Goal: Task Accomplishment & Management: Manage account settings

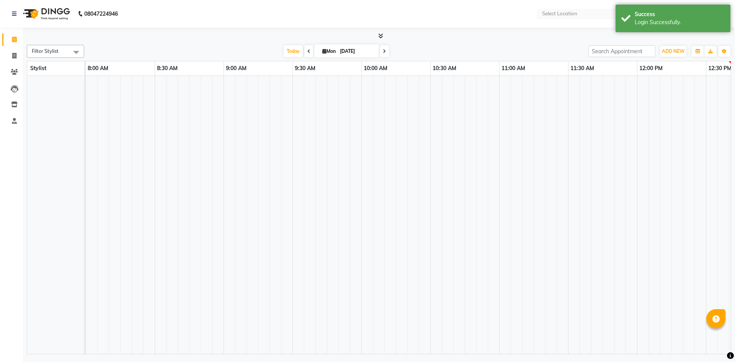
select select "en"
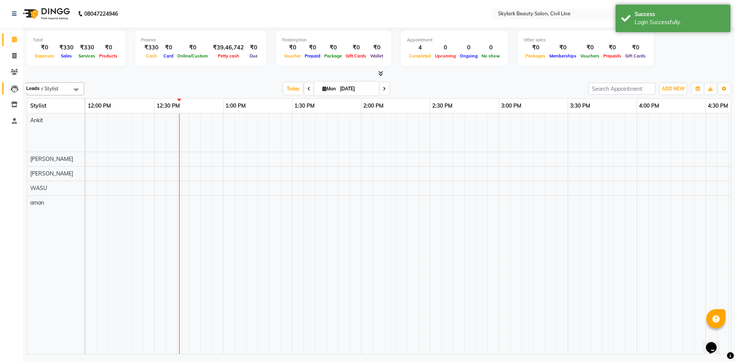
click at [12, 87] on icon at bounding box center [15, 89] width 8 height 8
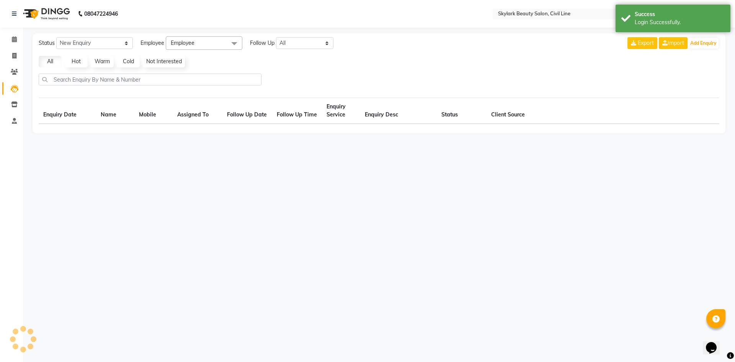
select select "10"
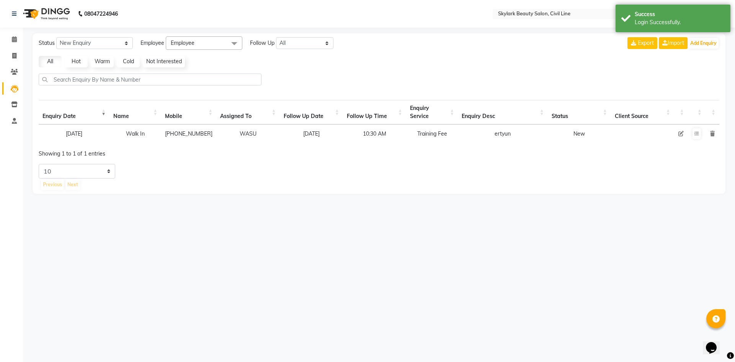
click at [15, 83] on link "Leads" at bounding box center [11, 88] width 18 height 13
click at [17, 72] on icon at bounding box center [14, 72] width 7 height 6
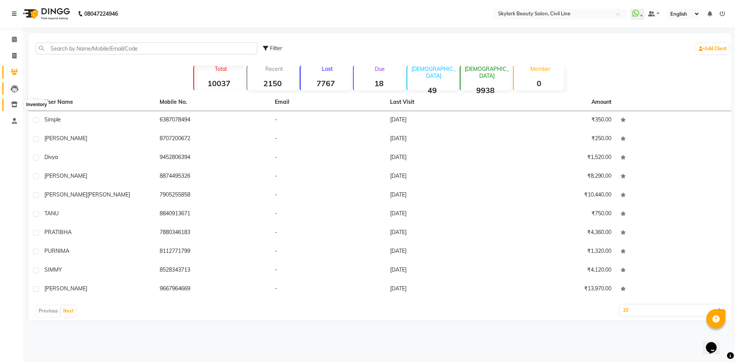
drag, startPoint x: 13, startPoint y: 102, endPoint x: 17, endPoint y: 88, distance: 14.2
click at [12, 101] on icon at bounding box center [14, 104] width 7 height 6
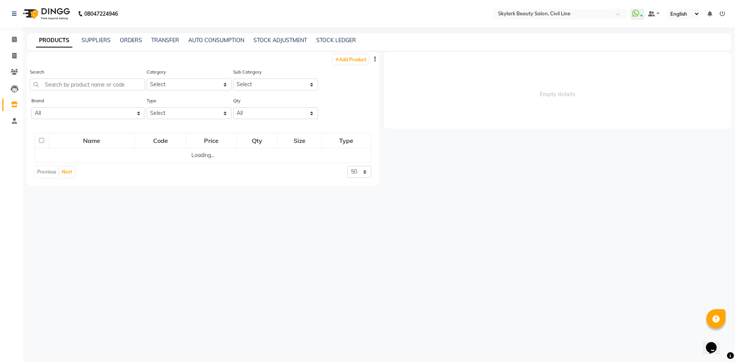
select select
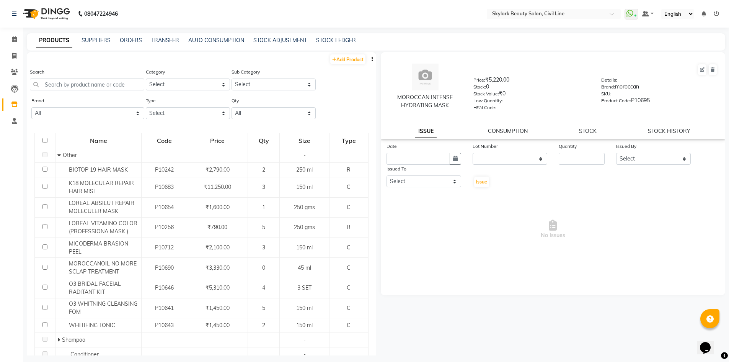
drag, startPoint x: 158, startPoint y: 34, endPoint x: 163, endPoint y: 36, distance: 5.7
click at [159, 34] on div "PRODUCTS SUPPLIERS ORDERS TRANSFER AUTO CONSUMPTION STOCK ADJUSTMENT STOCK LEDG…" at bounding box center [376, 41] width 698 height 17
click at [163, 39] on link "TRANSFER" at bounding box center [165, 40] width 28 height 7
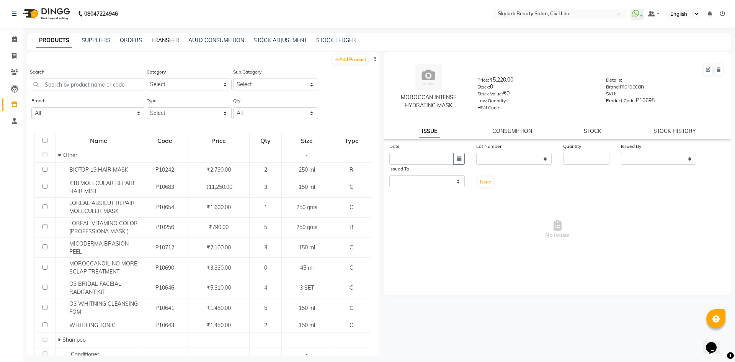
select select "sender"
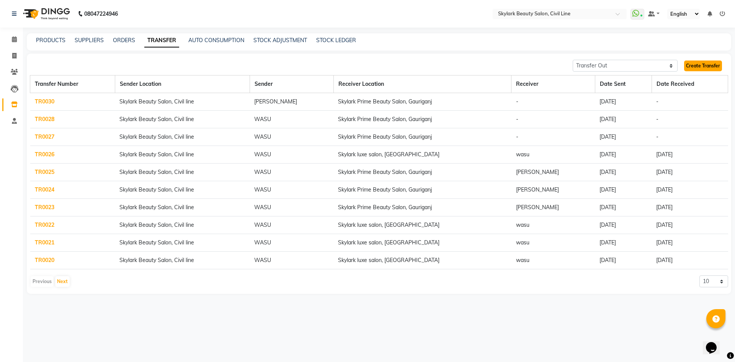
click at [714, 67] on link "Create Transfer" at bounding box center [703, 65] width 38 height 11
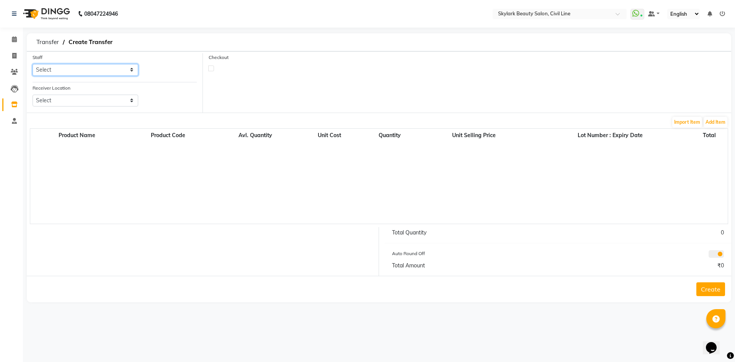
click at [113, 70] on select "Select aman Ankit GAGAN WAHLA GURWINDER SINGH WASU" at bounding box center [86, 70] width 106 height 12
select select "41605"
click at [33, 64] on select "Select aman Ankit GAGAN WAHLA GURWINDER SINGH WASU" at bounding box center [86, 70] width 106 height 12
click at [212, 68] on label at bounding box center [211, 68] width 6 height 6
click at [212, 68] on input "checkbox" at bounding box center [211, 67] width 5 height 5
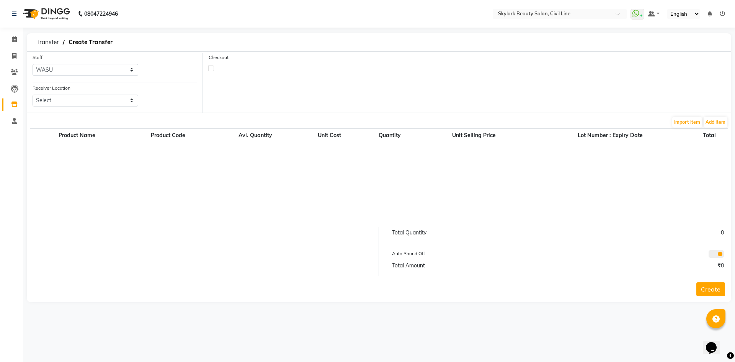
checkbox input "true"
select select "true"
select select "1755"
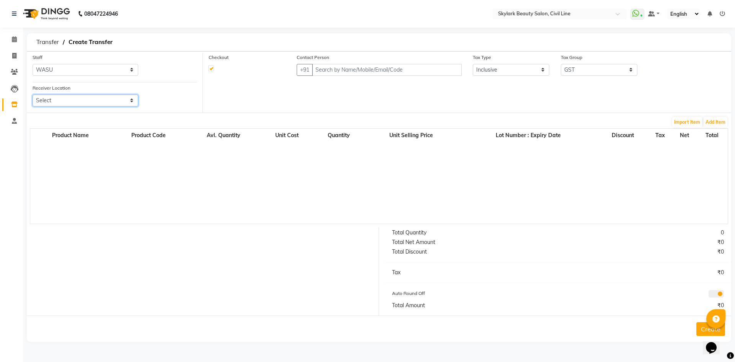
click at [127, 101] on select "Select Skylark Prime Beauty Salon, Gauriganj Skylark Luxe Salon, R S Mall" at bounding box center [86, 101] width 106 height 12
select select "3629"
click at [33, 95] on select "Select Skylark Prime Beauty Salon, Gauriganj Skylark Luxe Salon, R S Mall" at bounding box center [86, 101] width 106 height 12
click at [329, 70] on input "text" at bounding box center [387, 70] width 150 height 12
click at [10, 74] on span at bounding box center [14, 72] width 13 height 9
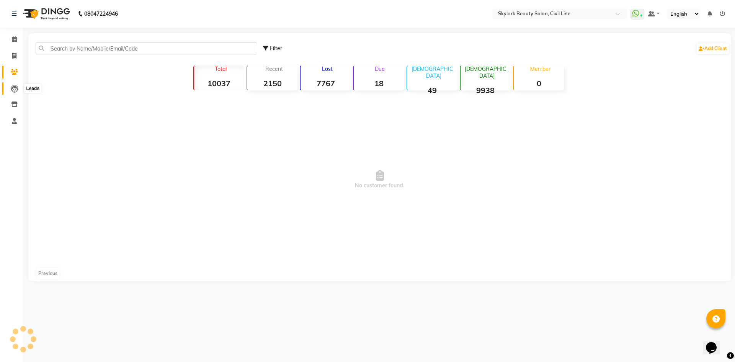
click at [13, 88] on icon at bounding box center [15, 89] width 8 height 8
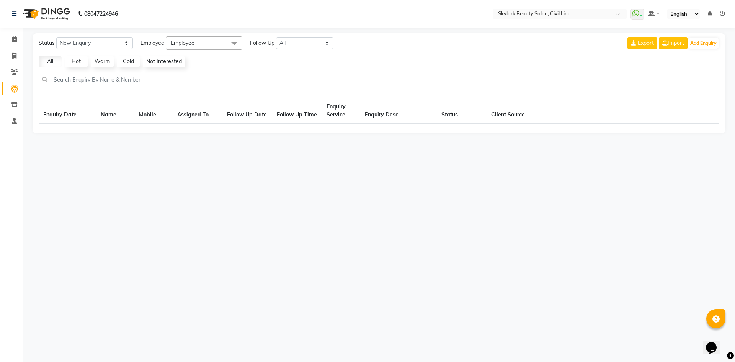
select select "10"
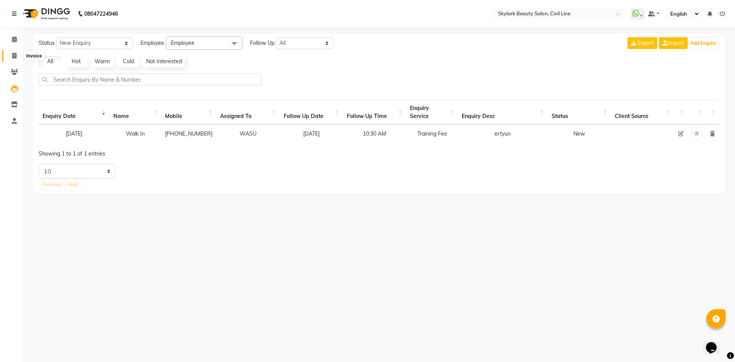
click at [15, 53] on icon at bounding box center [14, 56] width 4 height 6
select select "4588"
select select "service"
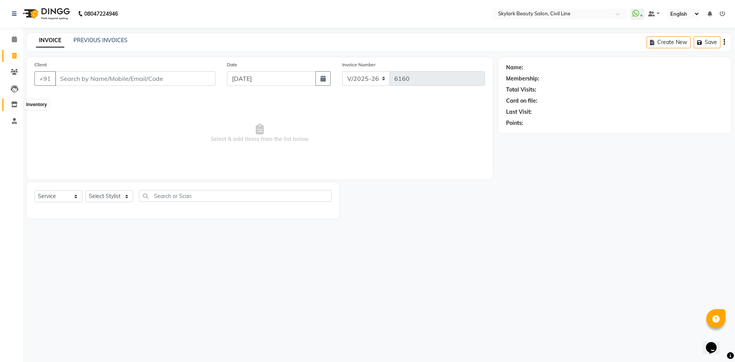
click at [14, 102] on icon at bounding box center [14, 104] width 7 height 6
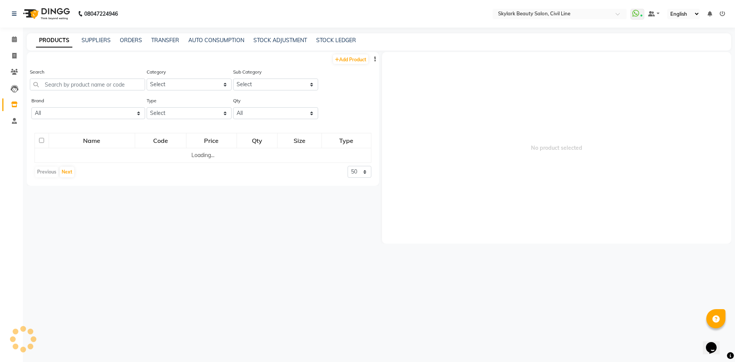
click at [62, 38] on link "PRODUCTS" at bounding box center [54, 41] width 36 height 14
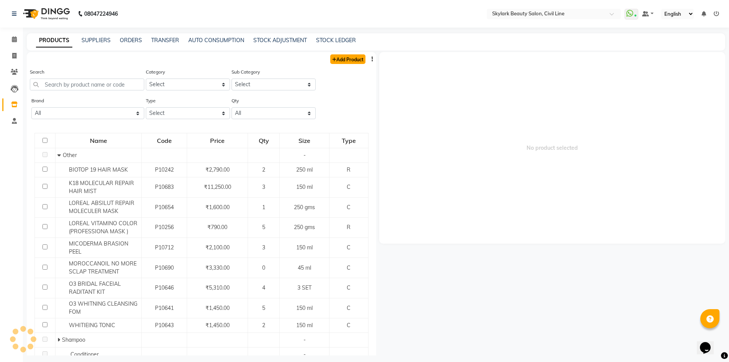
click at [344, 60] on link "Add Product" at bounding box center [347, 59] width 35 height 10
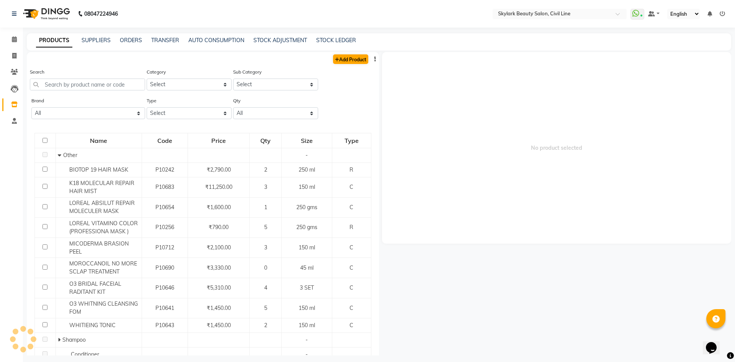
select select "true"
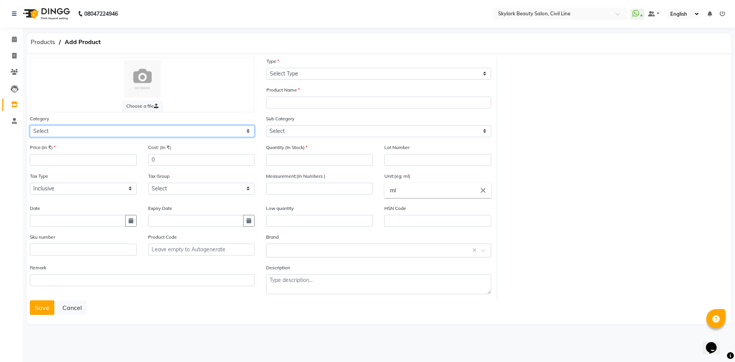
click at [47, 134] on select "Select Hair Skin Makeup Personal Care Appliances Beard Waxing Disposable Thread…" at bounding box center [142, 131] width 225 height 12
select select "1150"
click at [30, 125] on select "Select Hair Skin Makeup Personal Care Appliances Beard Waxing Disposable Thread…" at bounding box center [142, 131] width 225 height 12
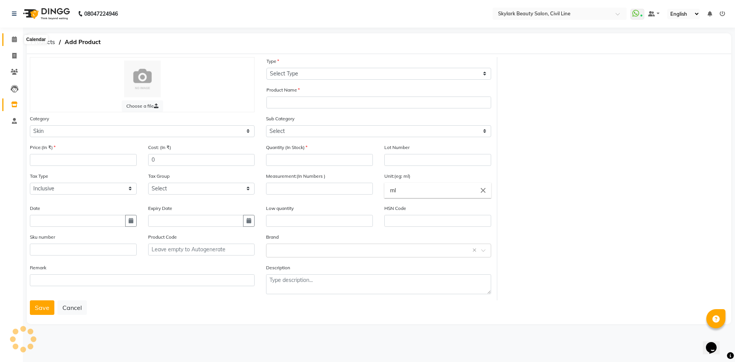
click at [12, 40] on icon at bounding box center [14, 39] width 5 height 6
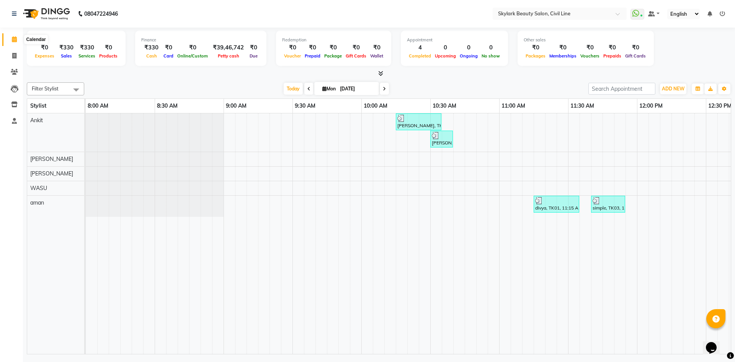
click at [15, 39] on icon at bounding box center [14, 39] width 5 height 6
click at [12, 39] on icon at bounding box center [14, 39] width 5 height 6
click at [720, 14] on icon at bounding box center [721, 13] width 5 height 5
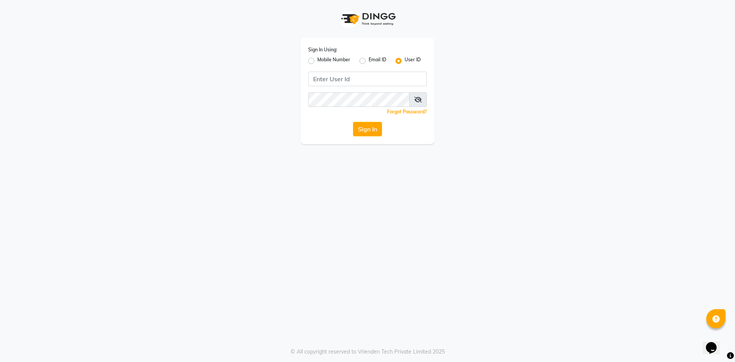
drag, startPoint x: 312, startPoint y: 61, endPoint x: 371, endPoint y: 86, distance: 64.0
click at [320, 64] on label "Mobile Number" at bounding box center [333, 60] width 33 height 9
drag, startPoint x: 371, startPoint y: 86, endPoint x: 367, endPoint y: 83, distance: 4.4
click at [371, 86] on div "Sign In Using: Mobile Number Email ID User ID Remember me Forgot Password? Sign…" at bounding box center [367, 91] width 134 height 106
click at [317, 60] on label "Mobile Number" at bounding box center [333, 60] width 33 height 9
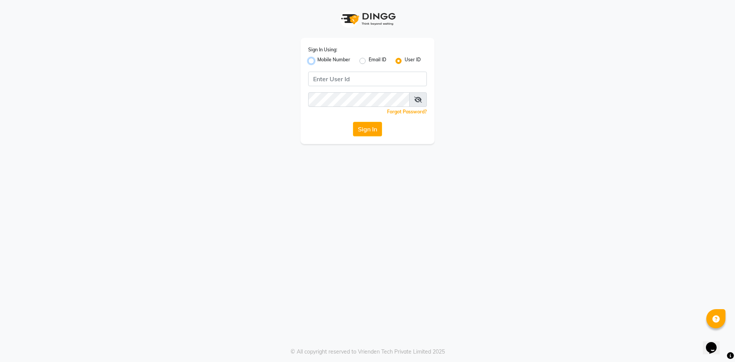
click at [317, 60] on input "Mobile Number" at bounding box center [319, 58] width 5 height 5
radio input "true"
radio input "false"
click at [358, 78] on input "Username" at bounding box center [380, 79] width 93 height 15
type input "6"
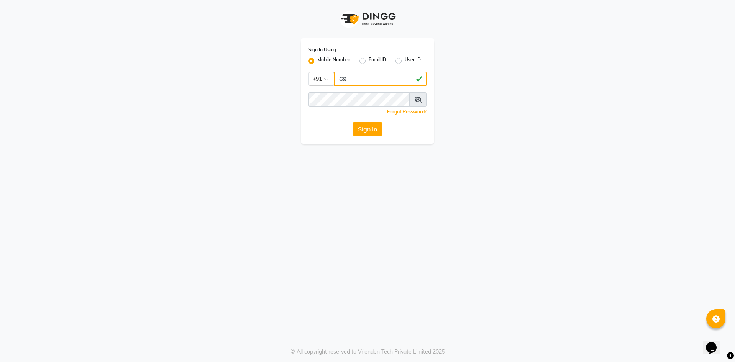
type input "6"
type input "6395040432"
click at [363, 133] on button "Sign In" at bounding box center [367, 129] width 29 height 15
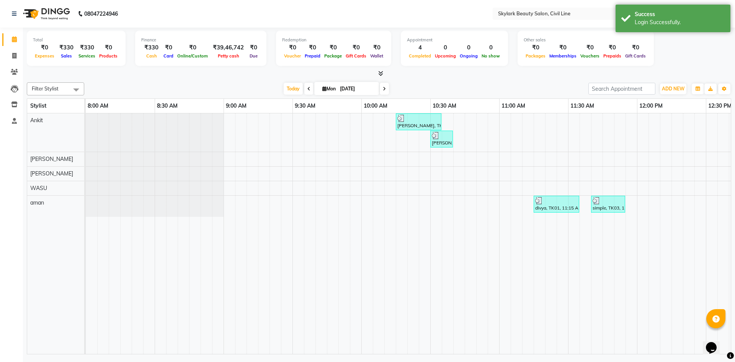
click at [649, 53] on div "Total ₹0 Expenses ₹330 Sales ₹330 Services ₹0 Products Finance ₹330 Cash ₹0 Car…" at bounding box center [379, 50] width 704 height 38
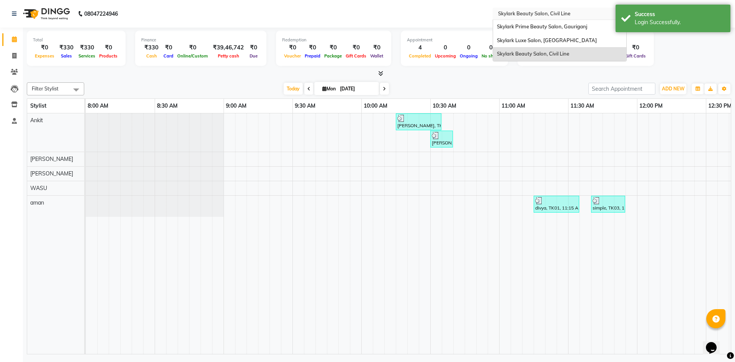
click at [588, 12] on div "Select Location × Skylark Beauty Salon, Civil Line" at bounding box center [559, 14] width 134 height 12
click at [548, 43] on div "Skylark Luxe Salon, [GEOGRAPHIC_DATA]" at bounding box center [559, 41] width 133 height 14
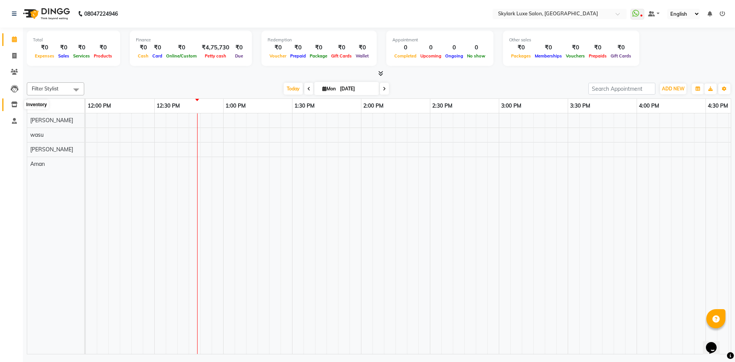
click at [15, 104] on icon at bounding box center [14, 104] width 7 height 6
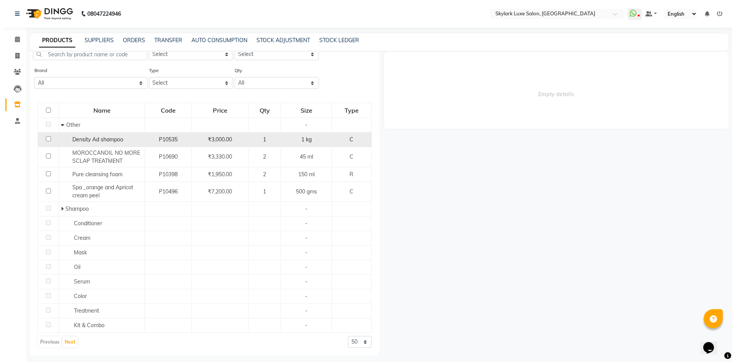
scroll to position [31, 0]
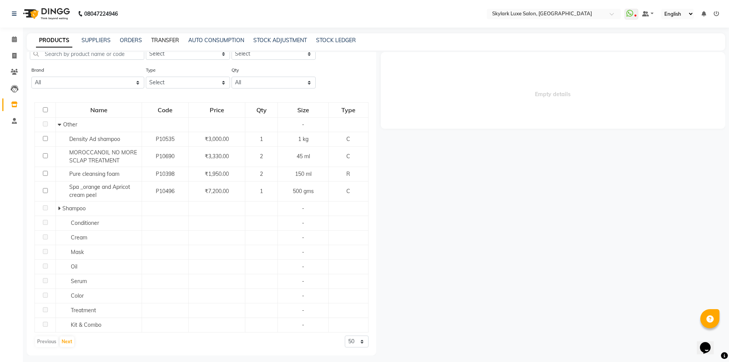
click at [166, 41] on link "TRANSFER" at bounding box center [165, 40] width 28 height 7
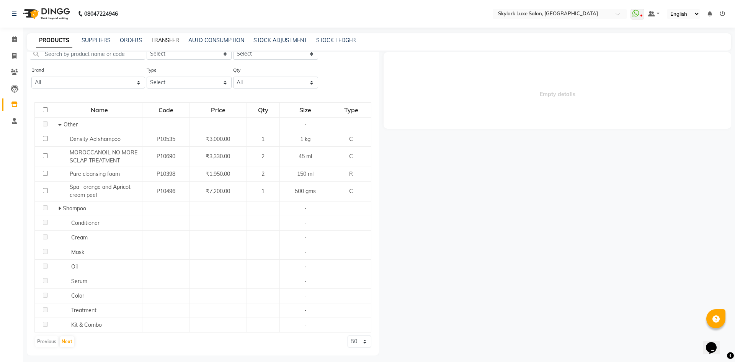
select select "sender"
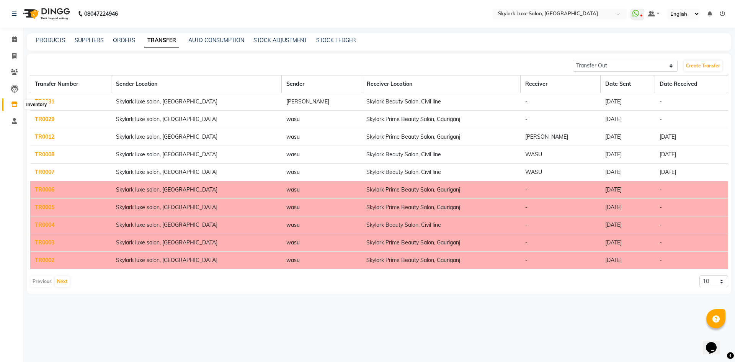
drag, startPoint x: 16, startPoint y: 102, endPoint x: 14, endPoint y: 96, distance: 6.8
click at [16, 102] on icon at bounding box center [14, 104] width 7 height 6
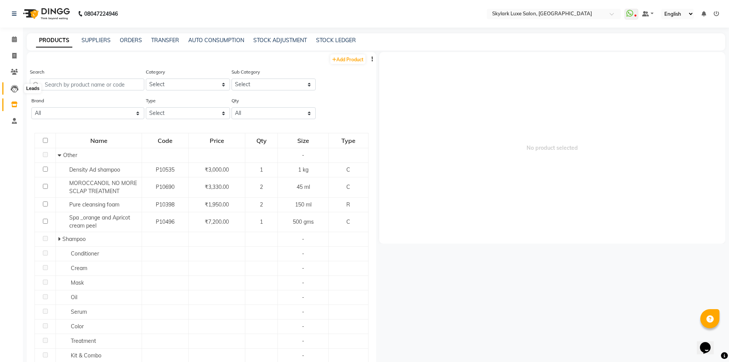
click at [15, 84] on span at bounding box center [14, 88] width 13 height 9
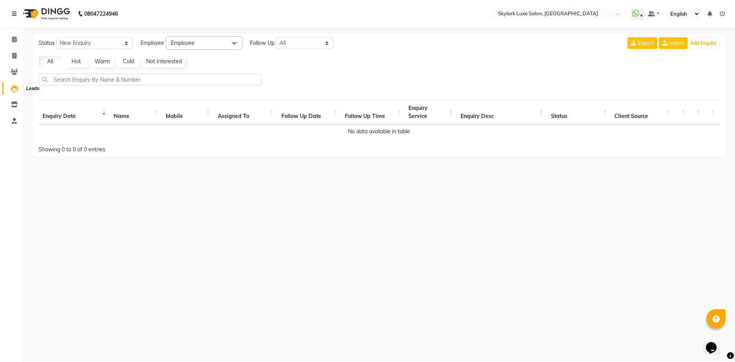
click at [17, 89] on icon at bounding box center [15, 89] width 8 height 8
click at [493, 74] on div "Status New Enquiry Open Enquiry Converted Enquiry All All New Open Converted Em…" at bounding box center [379, 94] width 693 height 123
drag, startPoint x: 491, startPoint y: 76, endPoint x: 476, endPoint y: 83, distance: 17.3
click at [490, 76] on div at bounding box center [379, 82] width 686 height 18
click at [16, 39] on icon at bounding box center [14, 39] width 5 height 6
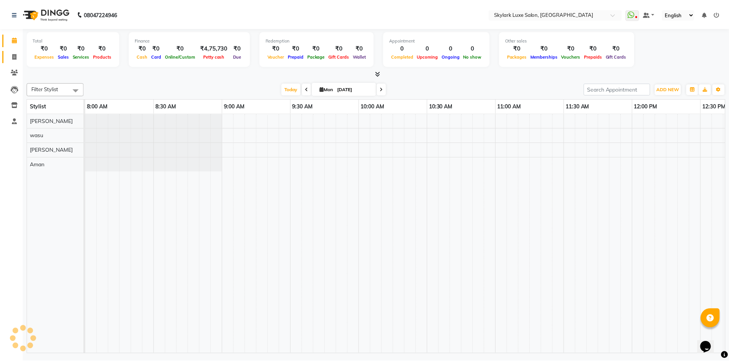
scroll to position [0, 551]
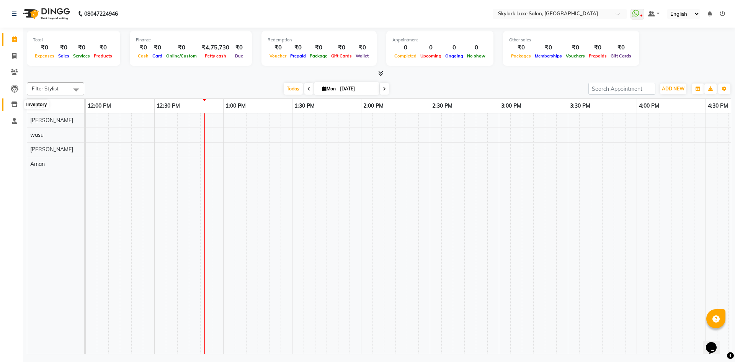
drag, startPoint x: 15, startPoint y: 104, endPoint x: 25, endPoint y: 99, distance: 11.3
click at [15, 103] on icon at bounding box center [14, 104] width 7 height 6
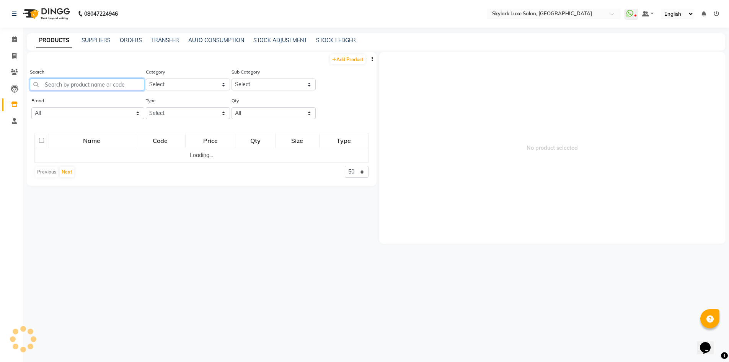
click at [77, 86] on input "text" at bounding box center [87, 84] width 114 height 12
type input "floraac"
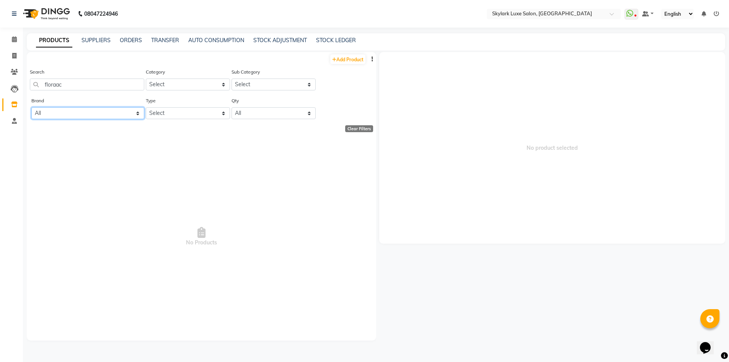
click at [137, 114] on select "All Biotop Boomni Cadiveu Casmara Floractive G.k Herbaltree K18 Kanpeki Kiana L…" at bounding box center [87, 113] width 113 height 12
select select "floractive"
click at [31, 107] on select "All Biotop Boomni Cadiveu Casmara Floractive G.k Herbaltree K18 Kanpeki Kiana L…" at bounding box center [87, 113] width 113 height 12
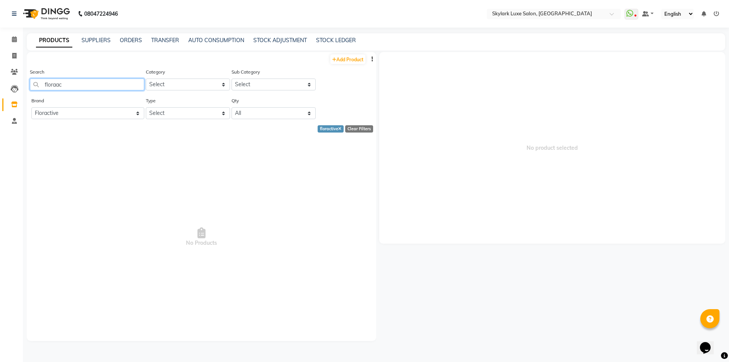
click at [119, 83] on input "floraac" at bounding box center [87, 84] width 114 height 12
type input "f"
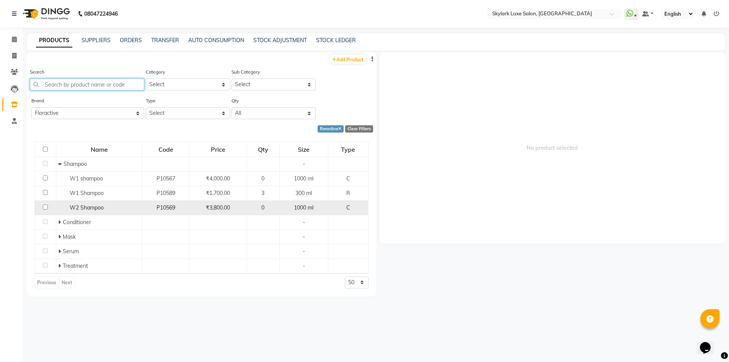
scroll to position [5, 0]
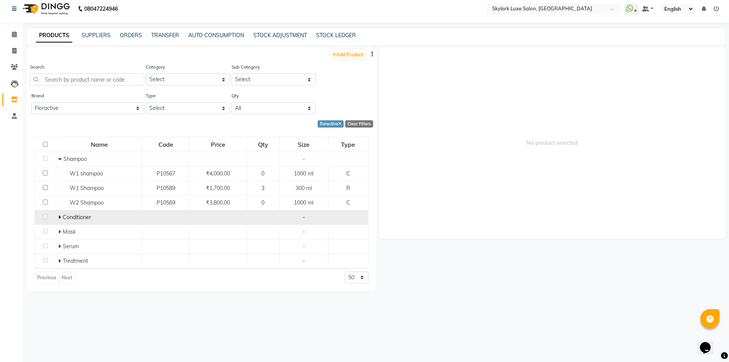
click at [58, 215] on icon at bounding box center [59, 216] width 3 height 5
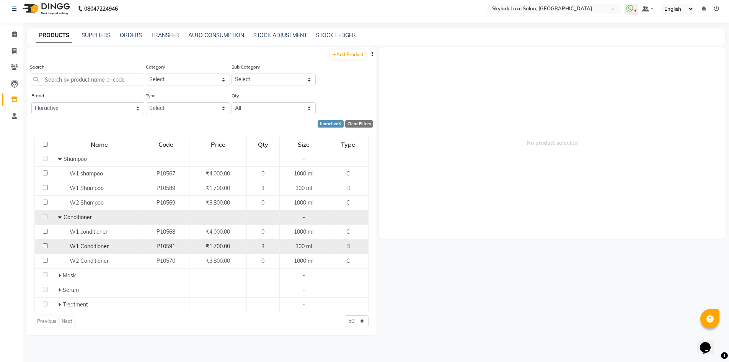
click at [189, 245] on td "P10591" at bounding box center [165, 246] width 47 height 15
click at [210, 245] on span "₹1,700.00" at bounding box center [218, 246] width 24 height 7
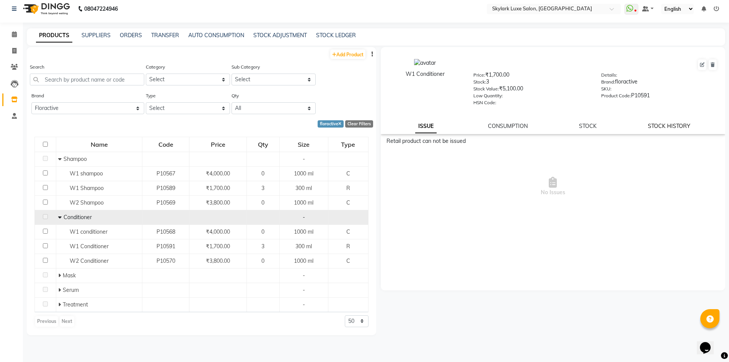
click at [659, 127] on link "STOCK HISTORY" at bounding box center [669, 125] width 42 height 7
select select "all"
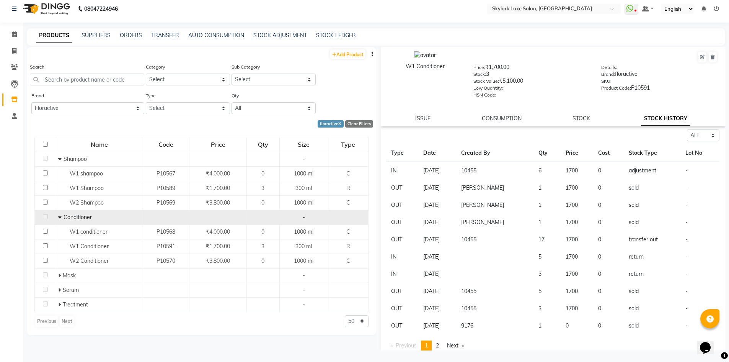
scroll to position [14, 0]
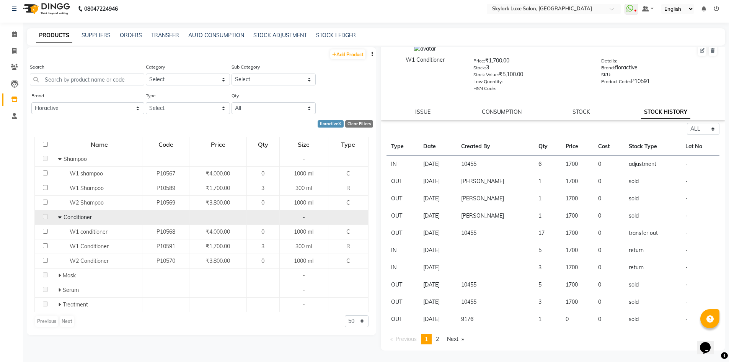
click at [681, 249] on td "-" at bounding box center [700, 249] width 39 height 17
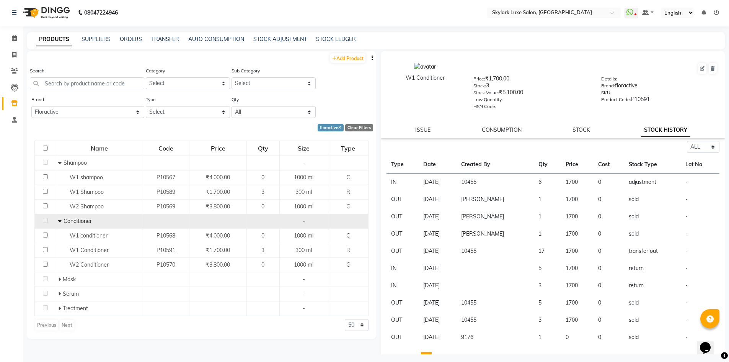
scroll to position [0, 0]
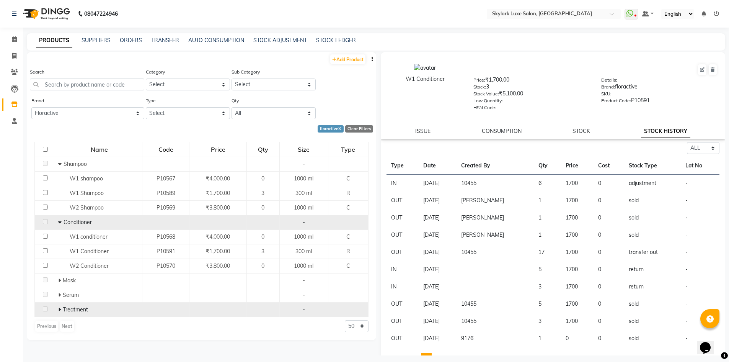
click at [68, 309] on span "Treatment" at bounding box center [75, 309] width 25 height 7
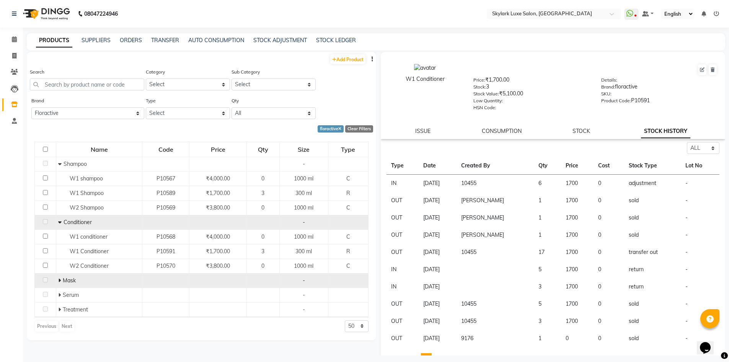
click at [61, 280] on span at bounding box center [60, 280] width 5 height 7
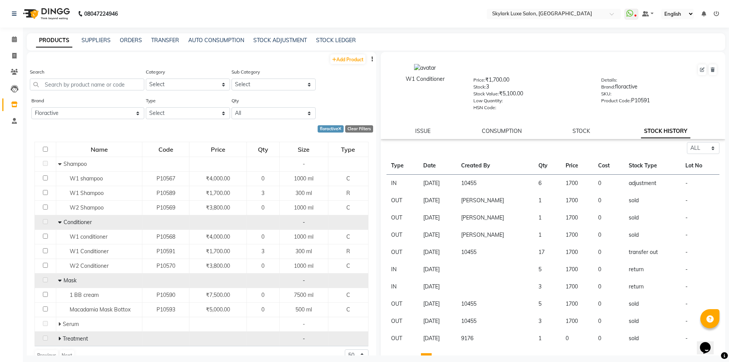
drag, startPoint x: 218, startPoint y: 336, endPoint x: 201, endPoint y: 333, distance: 17.8
click at [217, 336] on td at bounding box center [217, 338] width 57 height 15
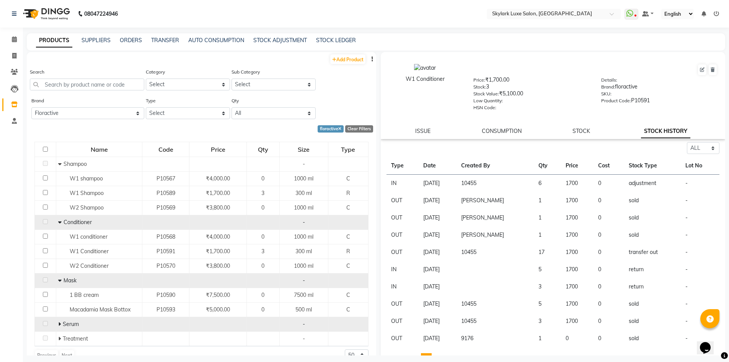
click at [59, 324] on icon at bounding box center [59, 323] width 3 height 5
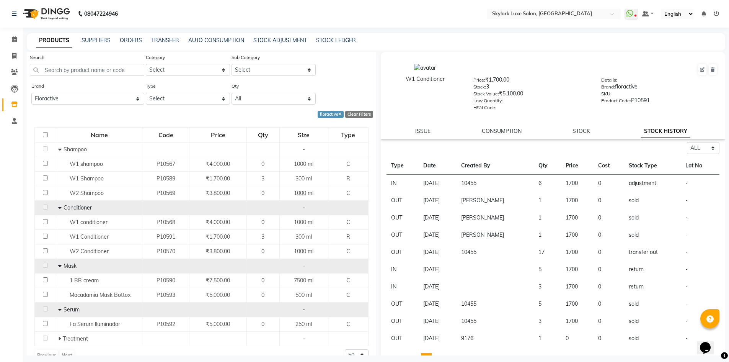
scroll to position [28, 0]
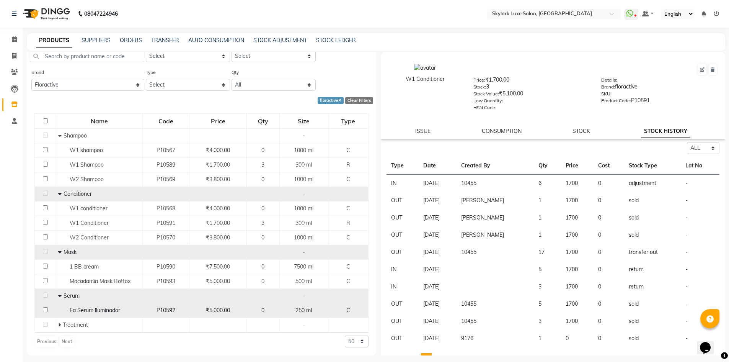
drag, startPoint x: 213, startPoint y: 333, endPoint x: 235, endPoint y: 315, distance: 28.0
click at [213, 330] on div "Name Code Price Qty Size Type Shampoo - W1 shampoo P10567 ₹4,000.00 0 1000 ml C…" at bounding box center [201, 230] width 349 height 249
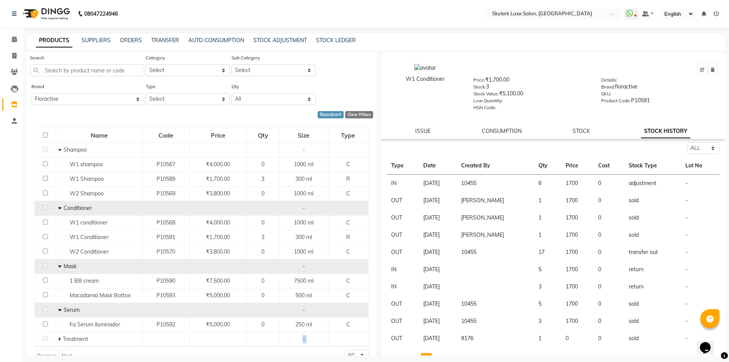
scroll to position [0, 0]
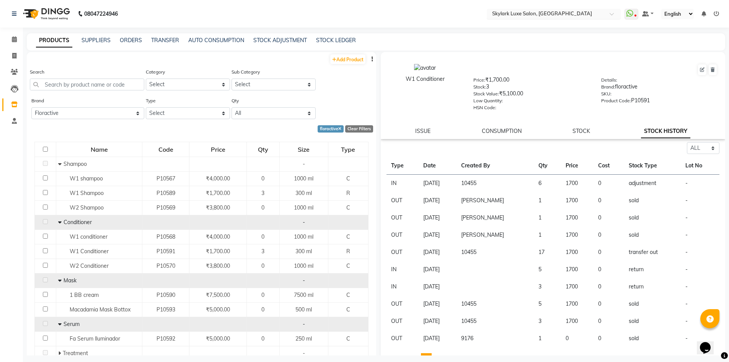
click at [608, 13] on div at bounding box center [554, 15] width 134 height 8
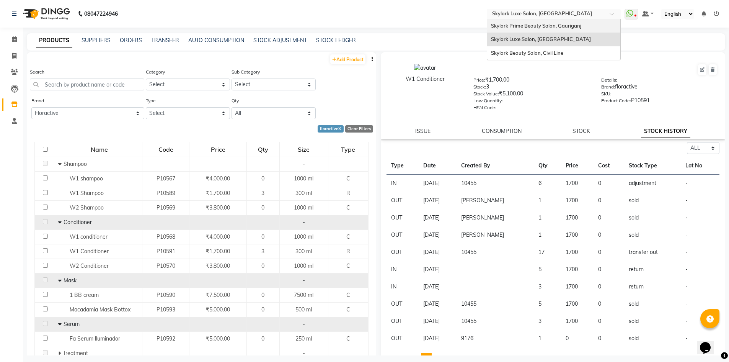
click at [539, 25] on span "Skylark Prime Beauty Salon, Gauriganj" at bounding box center [536, 26] width 90 height 6
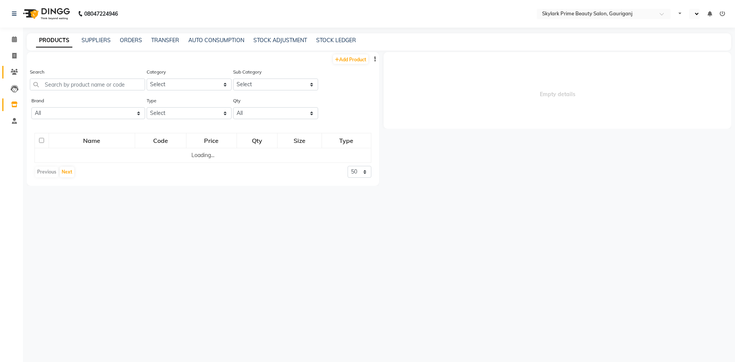
select select "en"
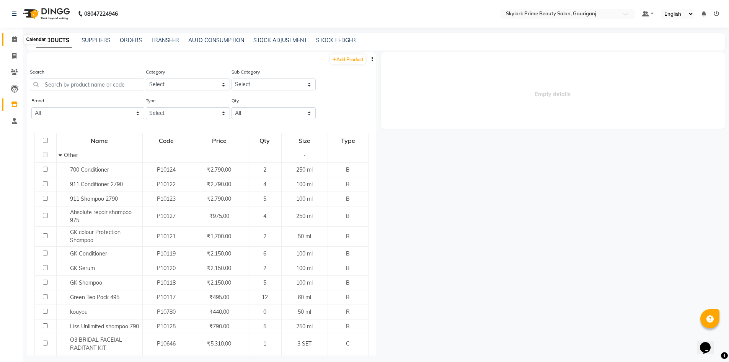
click at [18, 40] on span at bounding box center [14, 39] width 13 height 9
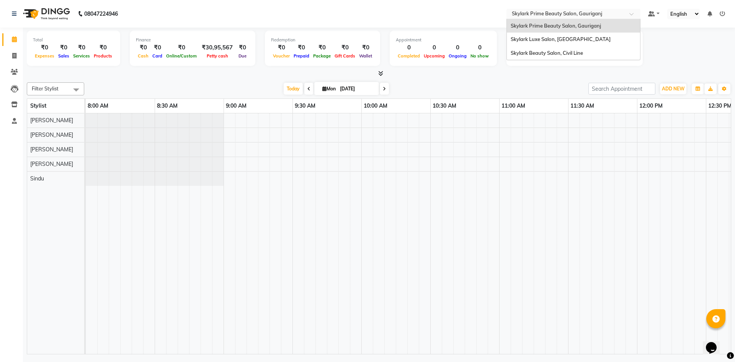
click at [634, 11] on div at bounding box center [573, 15] width 134 height 8
click at [558, 39] on span "Skylark Luxe Salon, [GEOGRAPHIC_DATA]" at bounding box center [560, 39] width 100 height 6
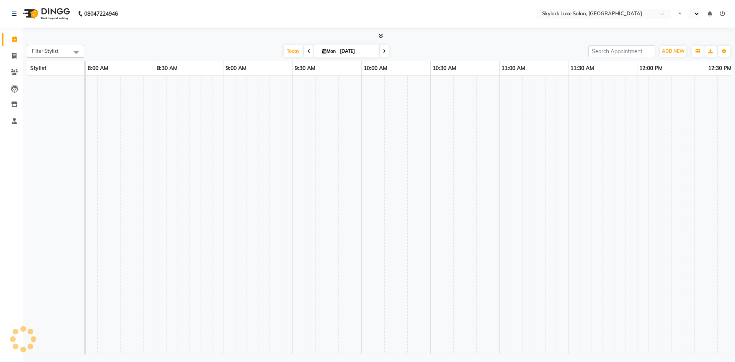
select select "en"
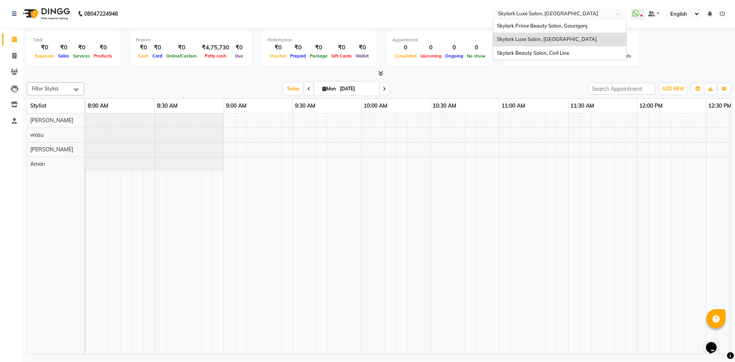
click at [603, 11] on input "text" at bounding box center [551, 15] width 111 height 8
click at [548, 55] on span "Skylark Beauty Salon, Civil Line" at bounding box center [533, 53] width 72 height 6
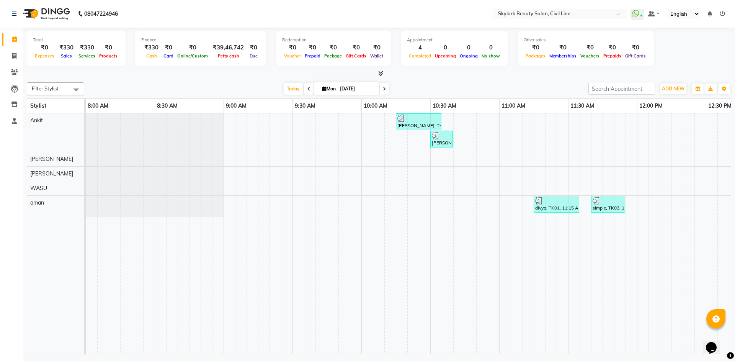
click at [75, 87] on span at bounding box center [75, 89] width 15 height 15
click at [36, 122] on div "aman" at bounding box center [55, 124] width 49 height 8
checkbox input "true"
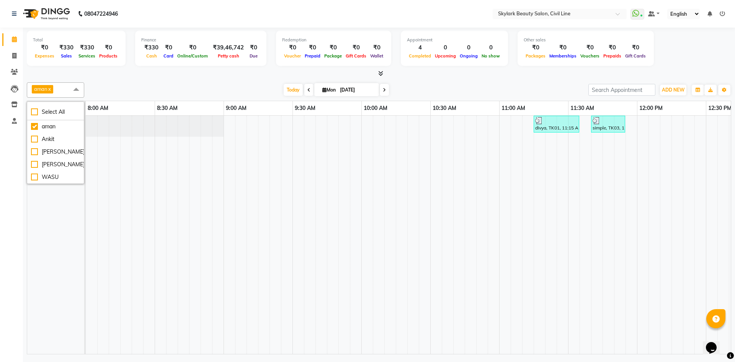
click at [233, 148] on td at bounding box center [228, 235] width 11 height 238
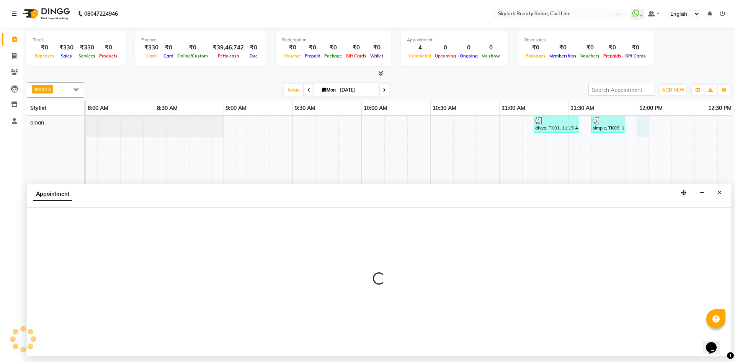
select select "85071"
select select "tentative"
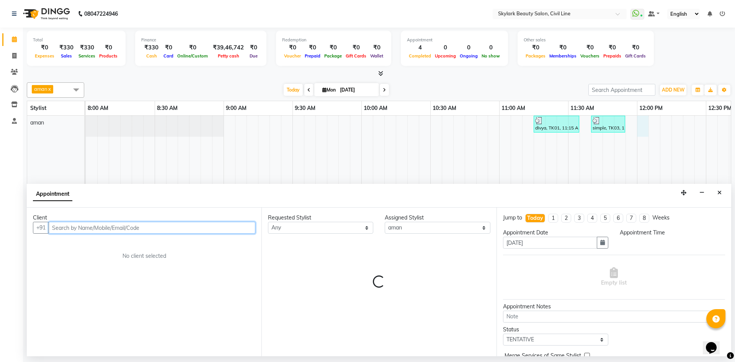
select select "720"
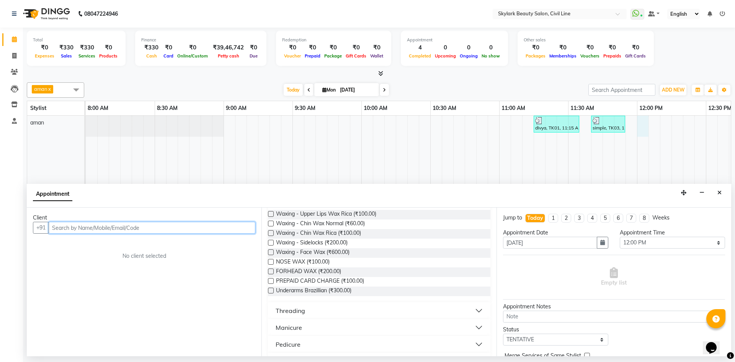
scroll to position [306, 0]
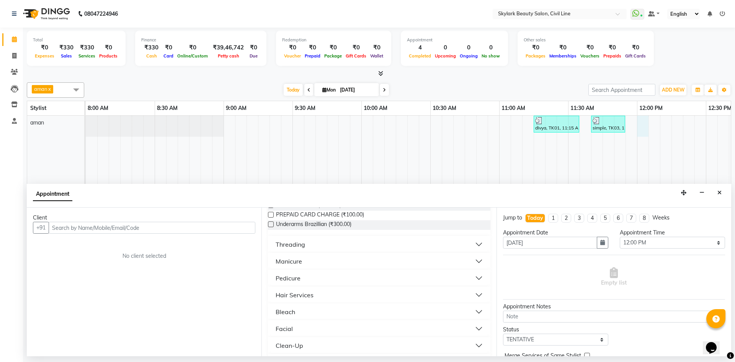
click at [289, 245] on div "Threading" at bounding box center [290, 244] width 29 height 9
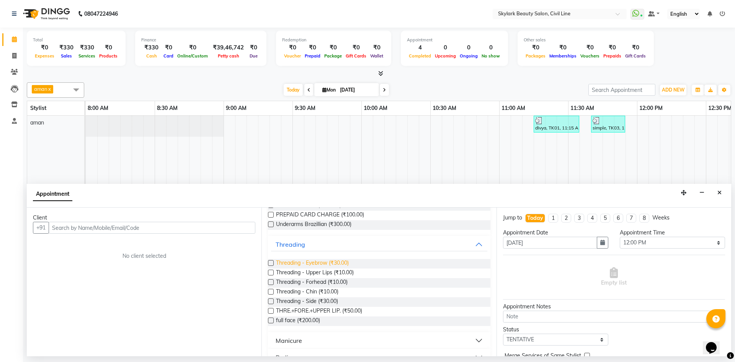
click at [309, 262] on span "Threading - Eyebrow (₹30.00)" at bounding box center [312, 264] width 73 height 10
checkbox input "false"
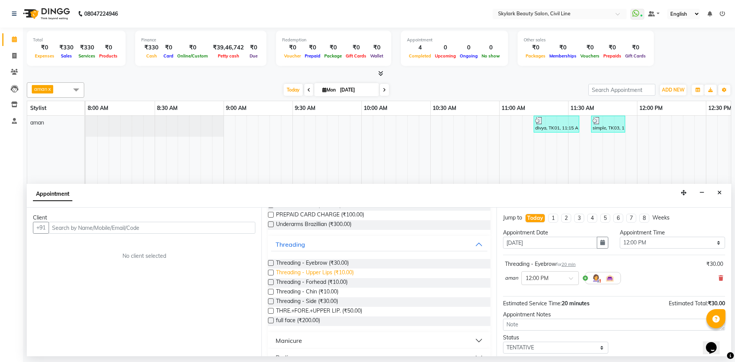
click at [306, 271] on span "Threading - Upper Lips (₹10.00)" at bounding box center [315, 273] width 78 height 10
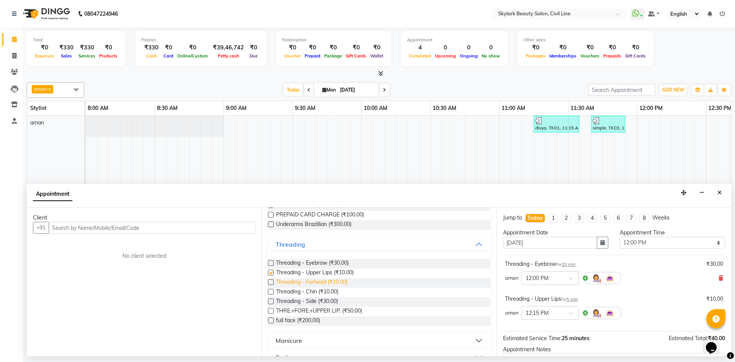
checkbox input "false"
drag, startPoint x: 305, startPoint y: 280, endPoint x: 409, endPoint y: 290, distance: 103.8
click at [306, 280] on span "Threading - Forhead (₹10.00)" at bounding box center [312, 283] width 72 height 10
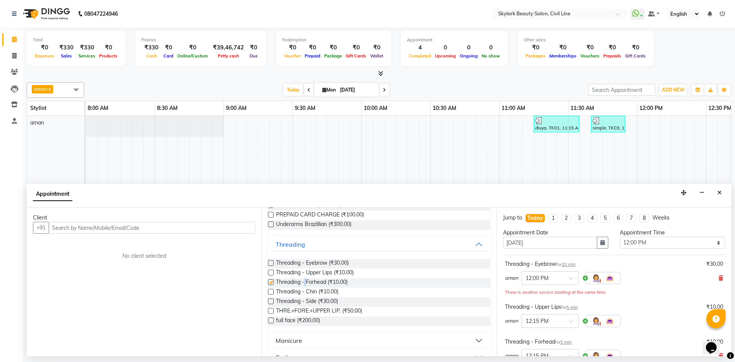
checkbox input "false"
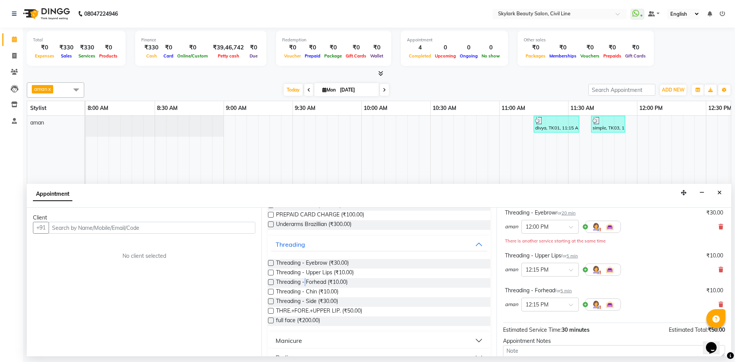
scroll to position [124, 0]
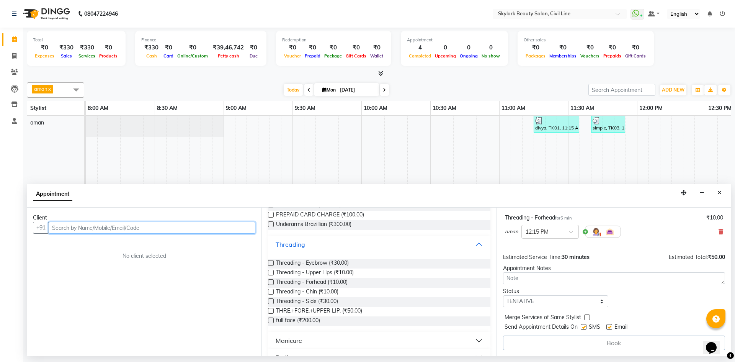
click at [67, 230] on input "text" at bounding box center [152, 228] width 207 height 12
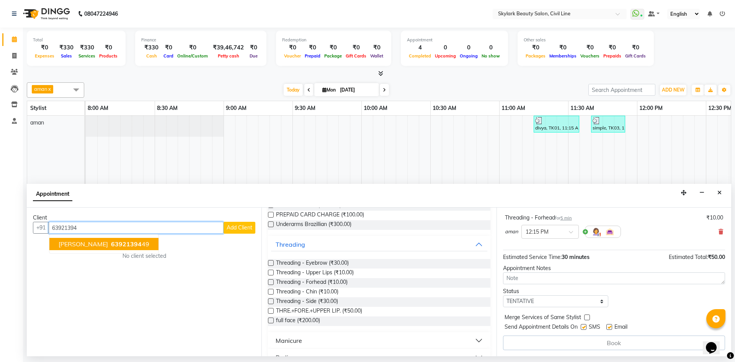
click at [119, 245] on span "63921394" at bounding box center [126, 244] width 31 height 8
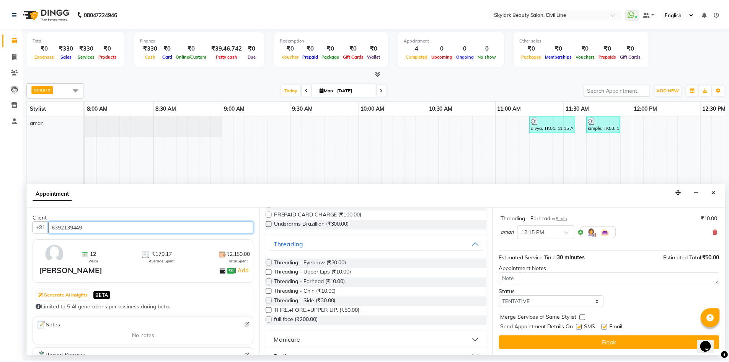
scroll to position [123, 0]
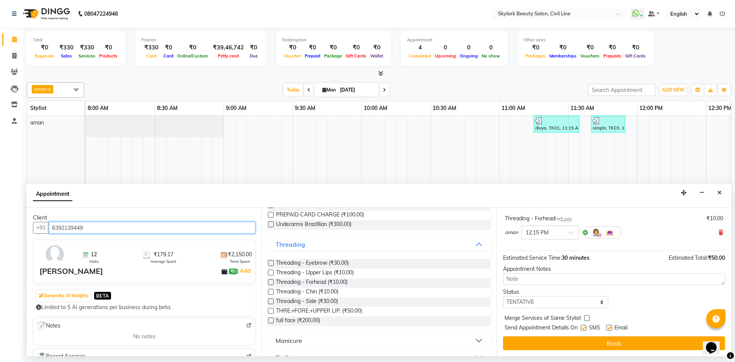
type input "6392139449"
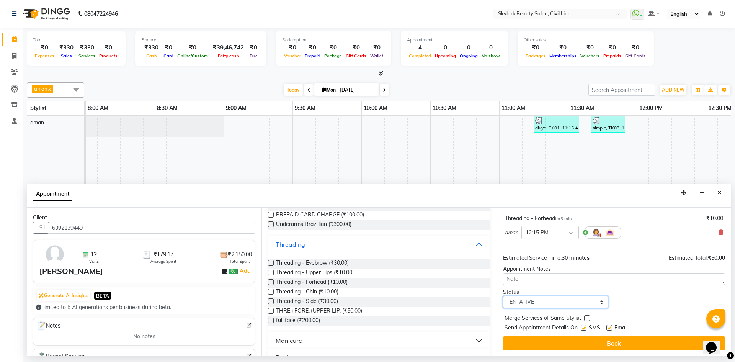
click at [584, 305] on select "Select TENTATIVE CONFIRM CHECK-IN UPCOMING" at bounding box center [555, 302] width 105 height 12
select select "check-in"
click at [503, 296] on select "Select TENTATIVE CONFIRM CHECK-IN UPCOMING" at bounding box center [555, 302] width 105 height 12
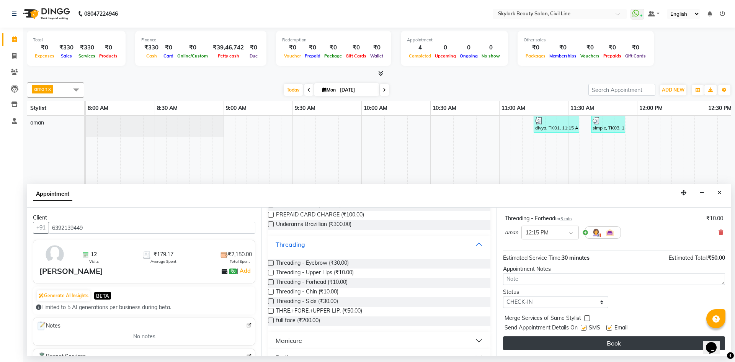
click at [601, 342] on button "Book" at bounding box center [614, 343] width 222 height 14
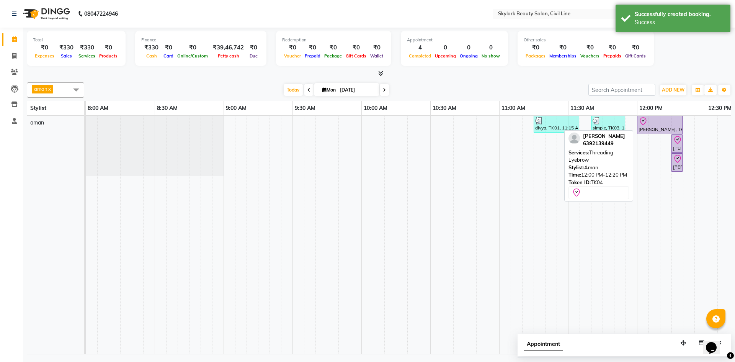
click at [652, 125] on div at bounding box center [659, 121] width 42 height 9
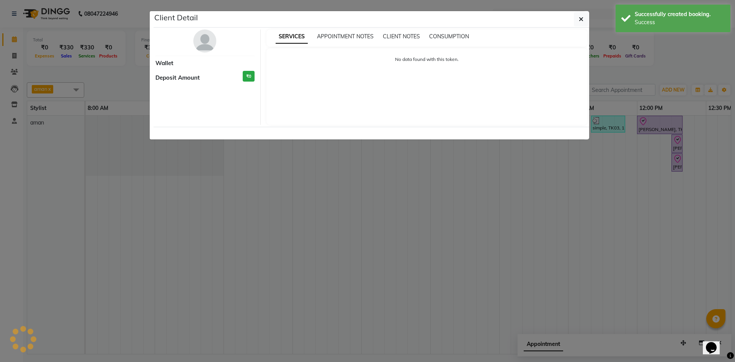
select select "8"
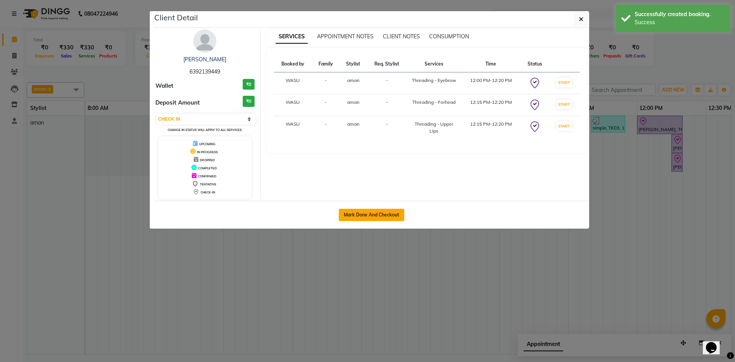
click at [362, 214] on button "Mark Done And Checkout" at bounding box center [371, 215] width 65 height 12
select select "service"
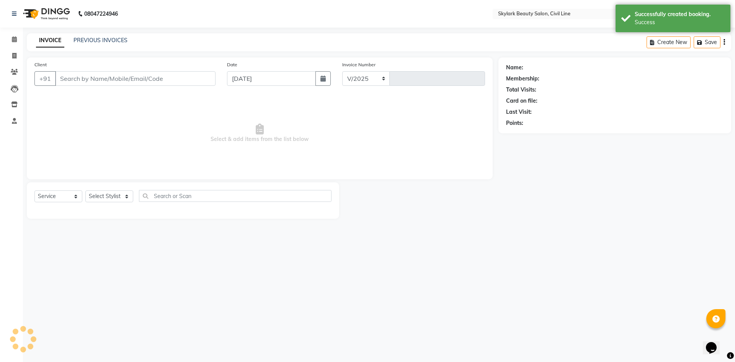
select select "4588"
type input "6160"
type input "6392139449"
select select "85071"
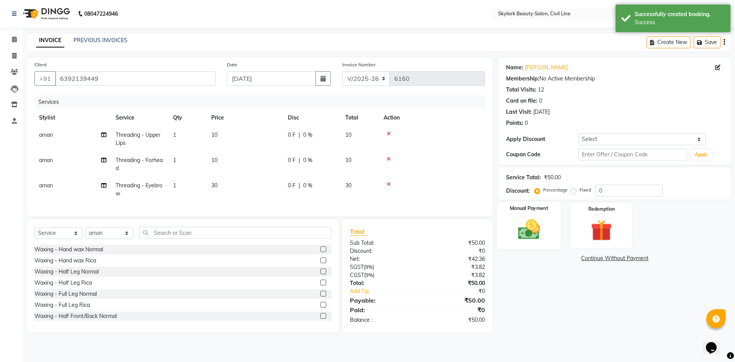
click at [554, 238] on div "Manual Payment" at bounding box center [529, 225] width 64 height 47
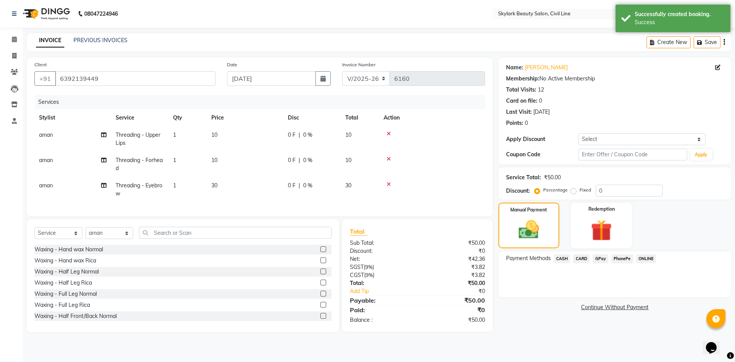
click at [561, 256] on span "CASH" at bounding box center [562, 258] width 16 height 9
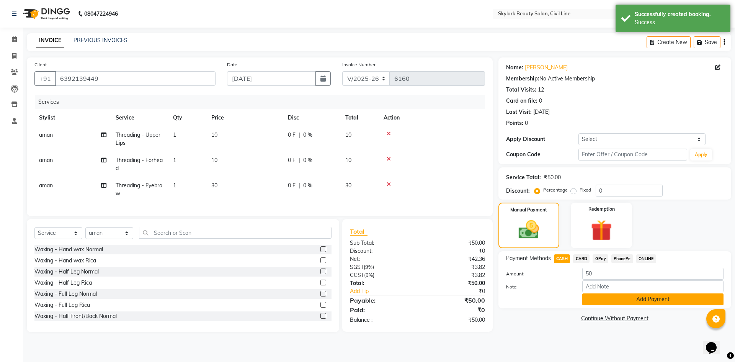
click at [605, 300] on button "Add Payment" at bounding box center [652, 299] width 141 height 12
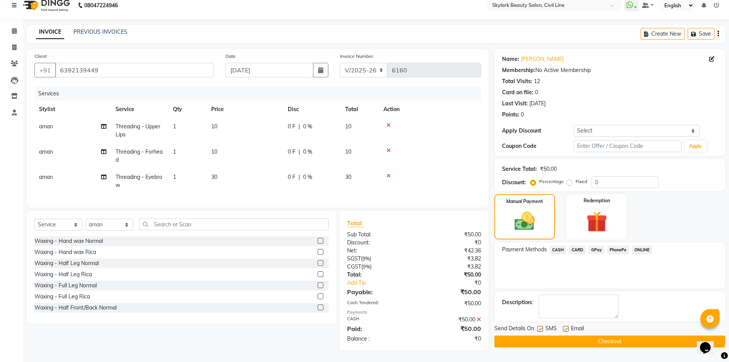
scroll to position [14, 0]
click at [600, 336] on button "Checkout" at bounding box center [609, 341] width 231 height 12
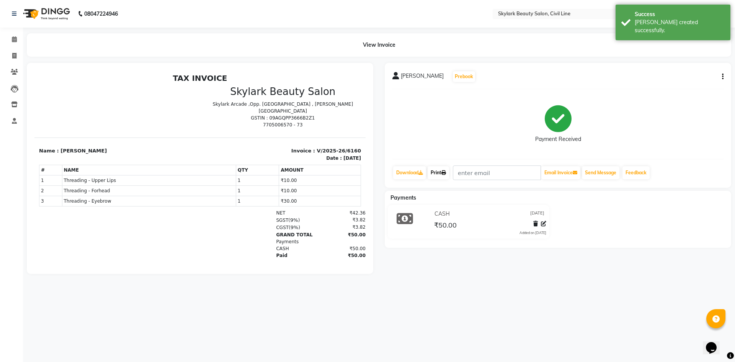
click at [436, 173] on link "Print" at bounding box center [437, 172] width 21 height 13
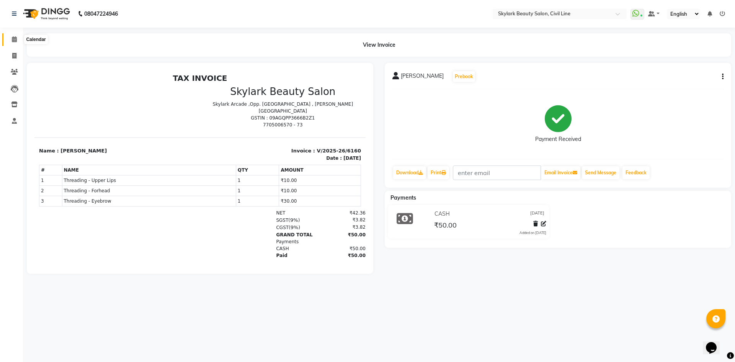
click at [13, 41] on icon at bounding box center [14, 39] width 5 height 6
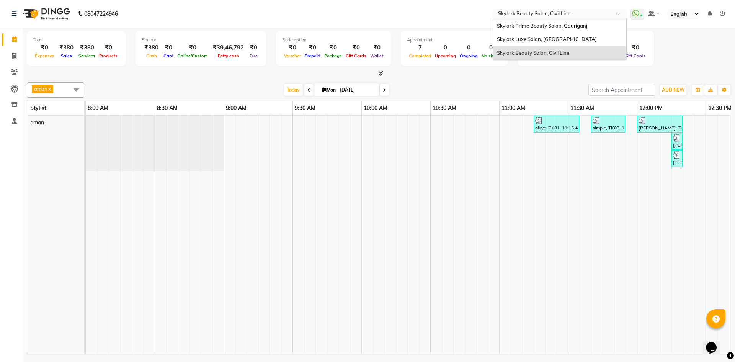
click at [620, 15] on span at bounding box center [620, 16] width 10 height 8
click at [527, 40] on span "Skylark Luxe Salon, [GEOGRAPHIC_DATA]" at bounding box center [547, 39] width 100 height 6
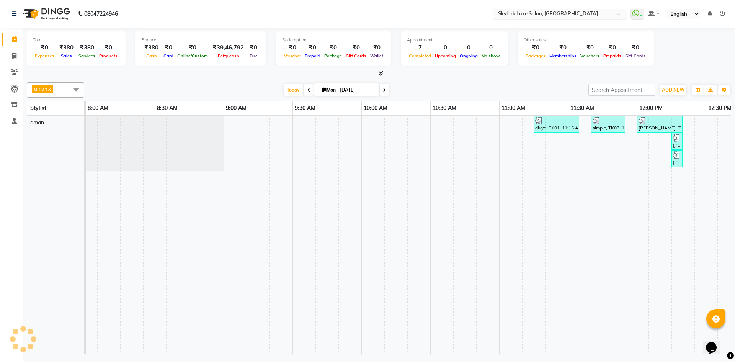
drag, startPoint x: 633, startPoint y: 14, endPoint x: 626, endPoint y: 15, distance: 6.9
click at [631, 14] on nav "08047224946 Select Location × Skylark Luxe Salon, R S Mall WhatsApp Status ✕ St…" at bounding box center [367, 14] width 735 height 28
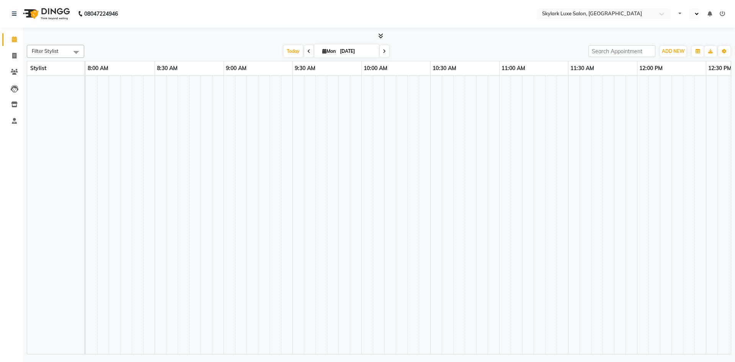
select select "en"
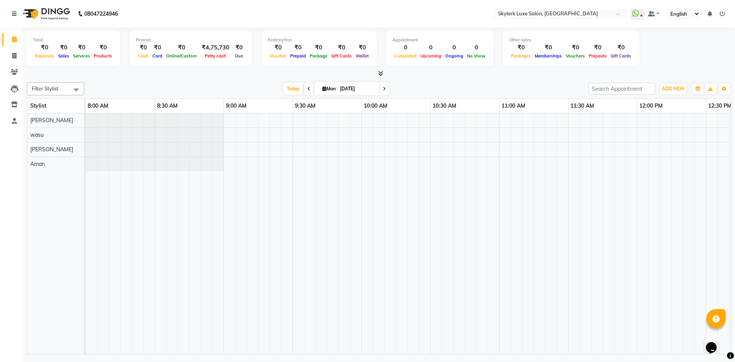
click at [722, 13] on icon at bounding box center [721, 13] width 5 height 5
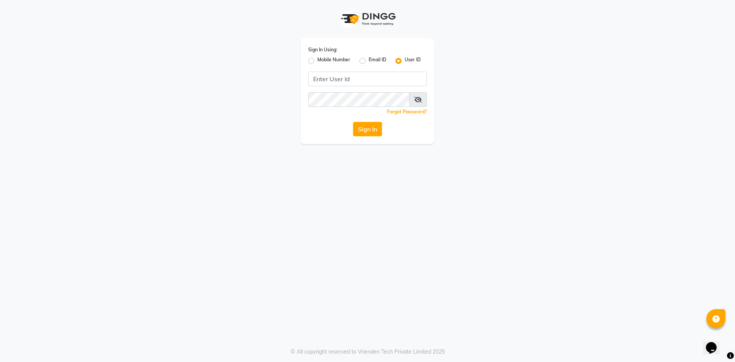
drag, startPoint x: 312, startPoint y: 61, endPoint x: 345, endPoint y: 83, distance: 39.5
click at [317, 63] on label "Mobile Number" at bounding box center [333, 60] width 33 height 9
click at [317, 61] on input "Mobile Number" at bounding box center [319, 58] width 5 height 5
radio input "true"
radio input "false"
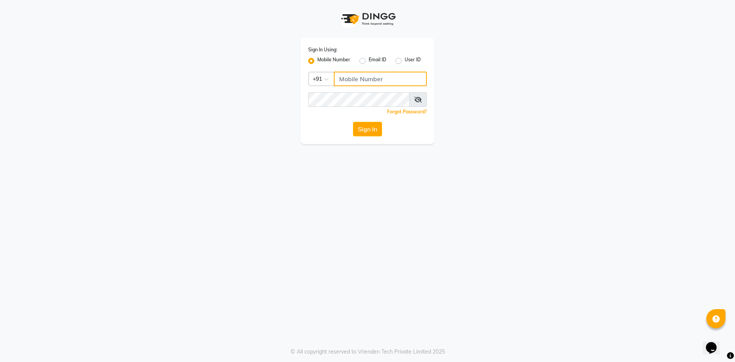
click at [349, 80] on input "Username" at bounding box center [380, 79] width 93 height 15
type input "8400013886"
click at [353, 122] on button "Sign In" at bounding box center [367, 129] width 29 height 15
